Goal: Information Seeking & Learning: Find specific fact

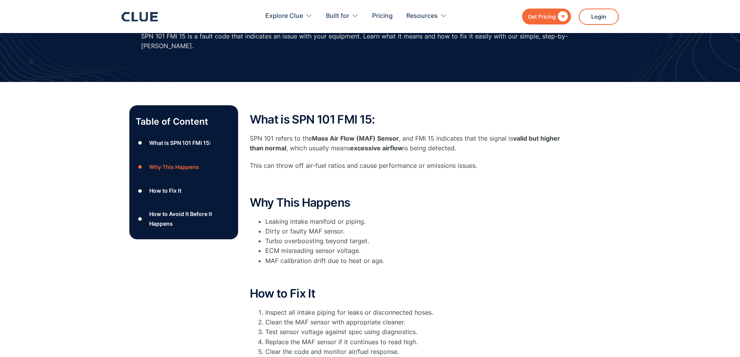
scroll to position [117, 0]
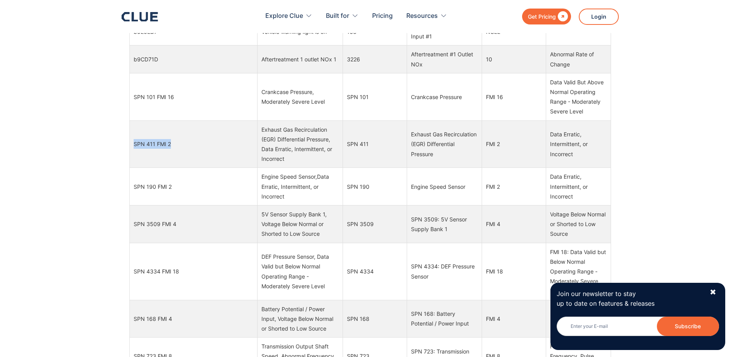
drag, startPoint x: 178, startPoint y: 185, endPoint x: 132, endPoint y: 184, distance: 45.8
click at [132, 168] on td "SPN 411 FMI 2" at bounding box center [193, 143] width 128 height 47
copy td "SPN 411 FMI 2"
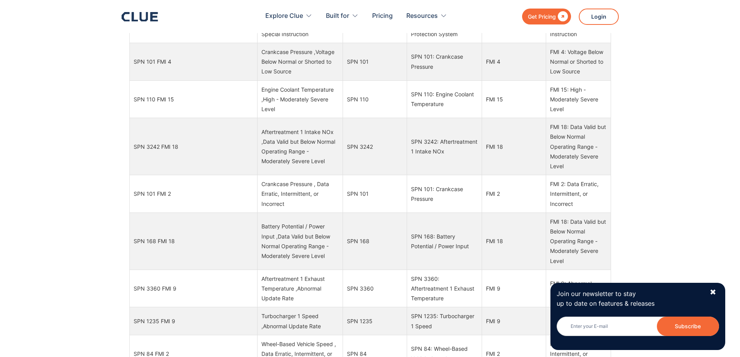
scroll to position [2859, 0]
